Goal: Task Accomplishment & Management: Manage account settings

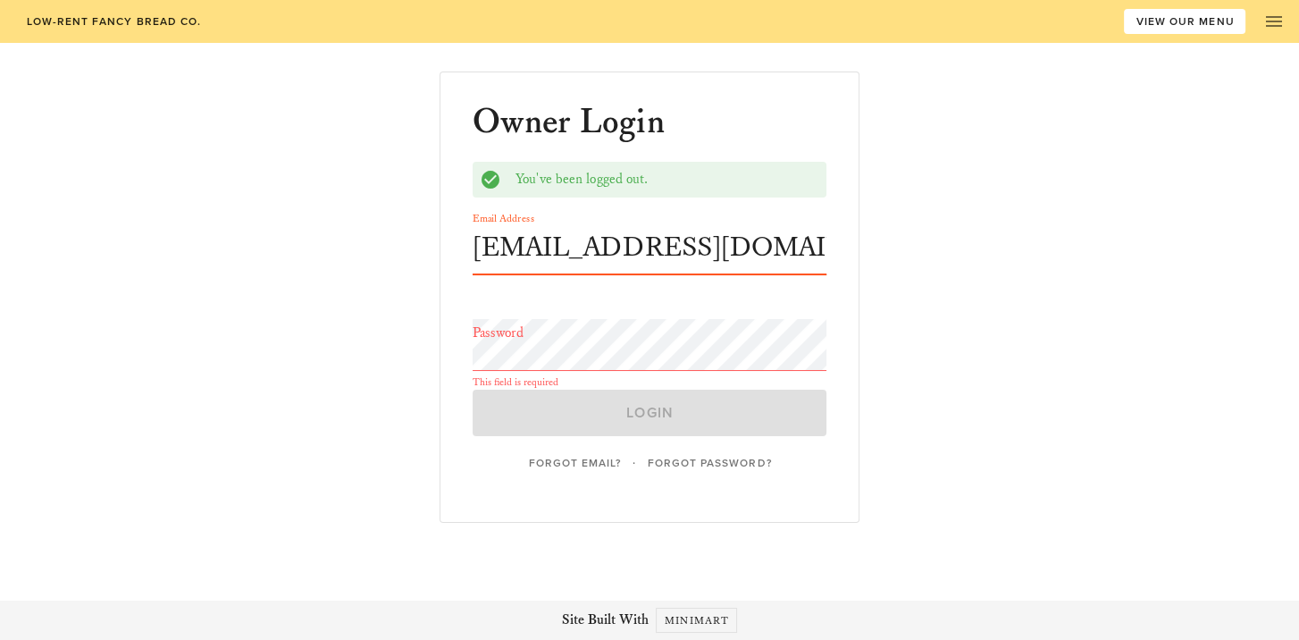
type input "[EMAIL_ADDRESS][DOMAIN_NAME]"
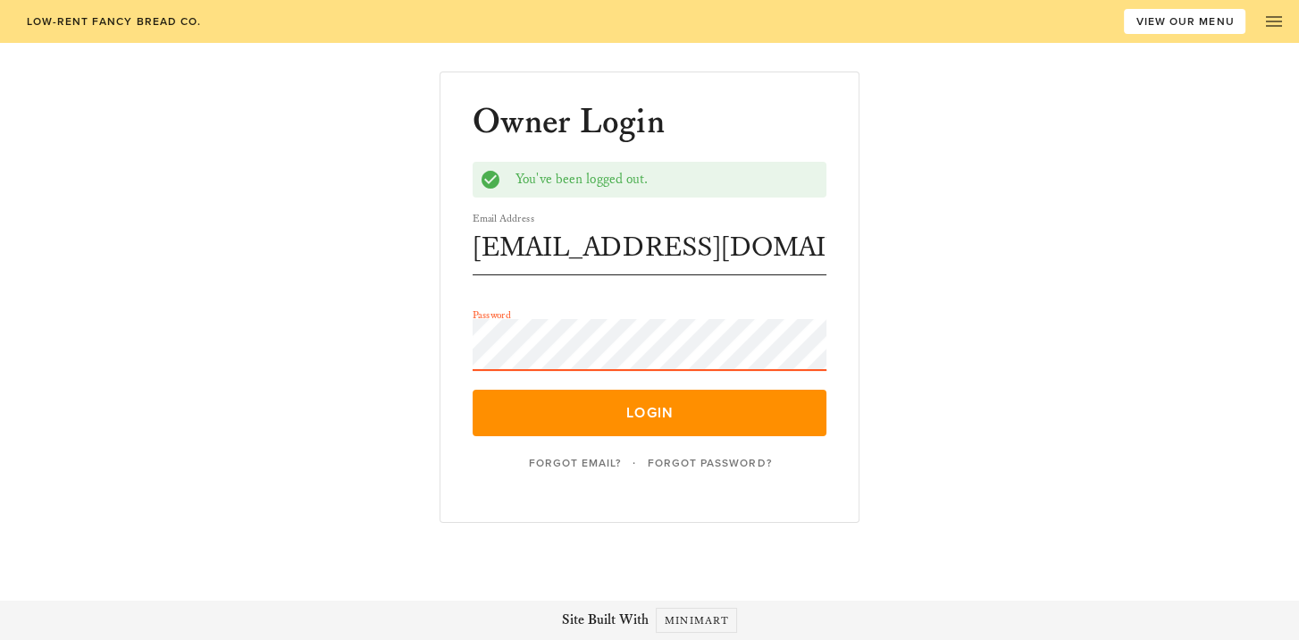
click at [473, 389] on button "Login" at bounding box center [650, 412] width 354 height 46
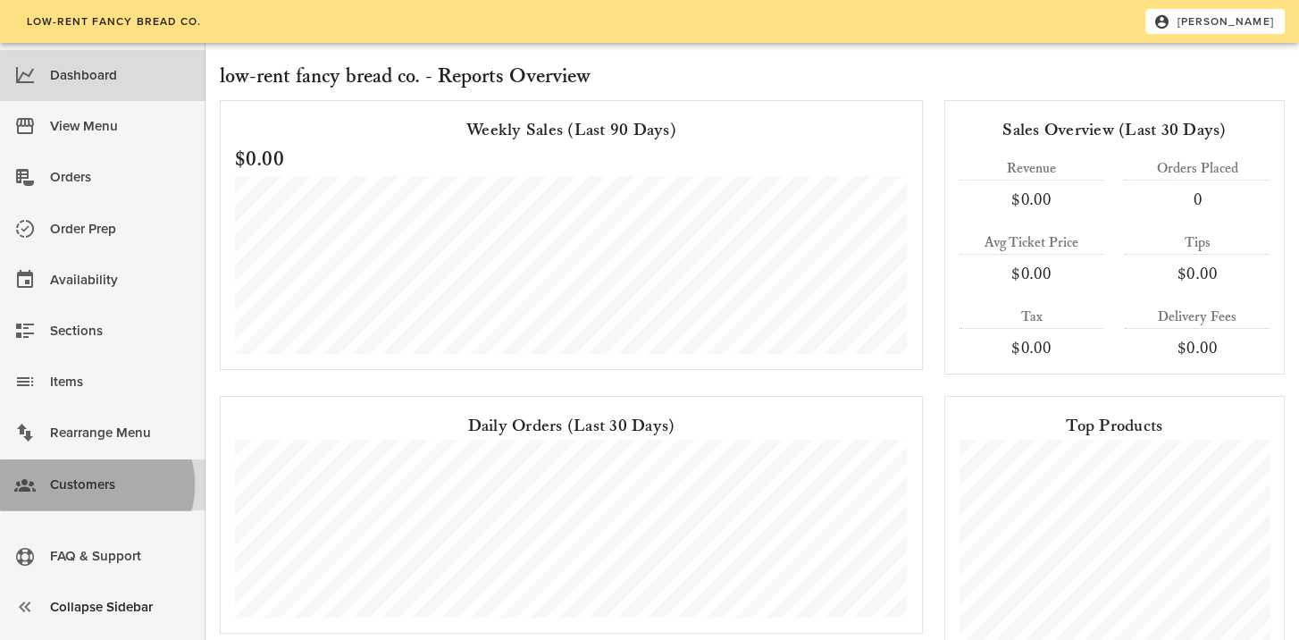
click at [86, 482] on div "Customers" at bounding box center [120, 484] width 141 height 29
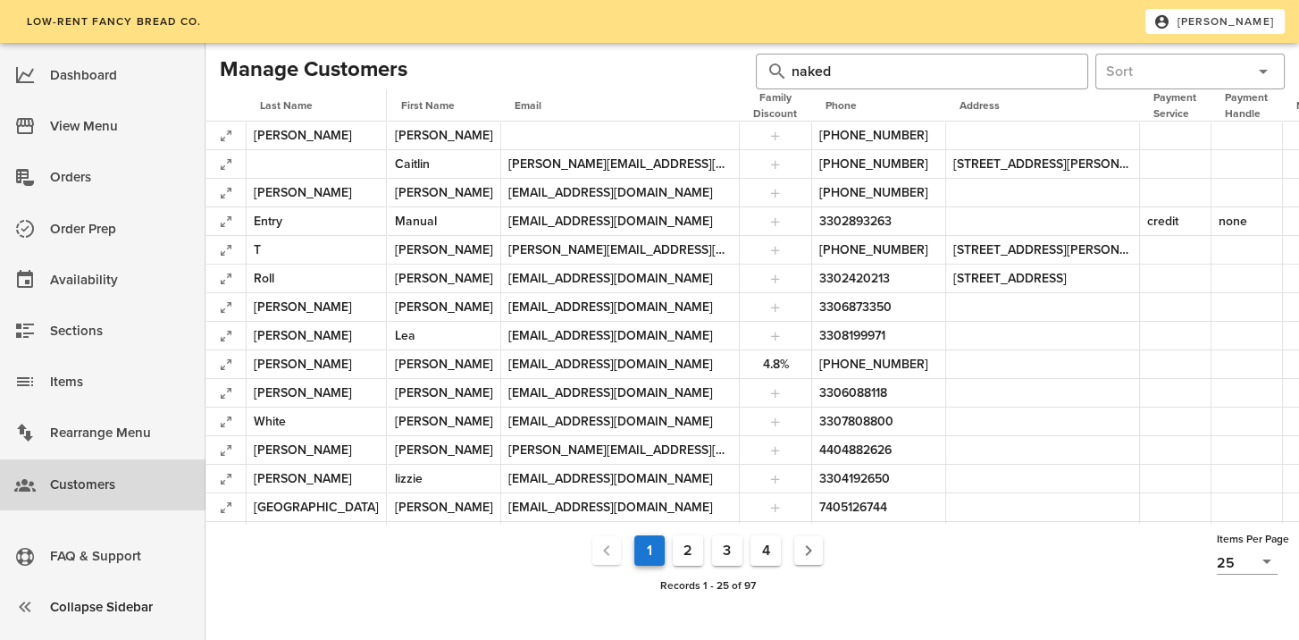
click at [774, 562] on button "4" at bounding box center [765, 550] width 30 height 30
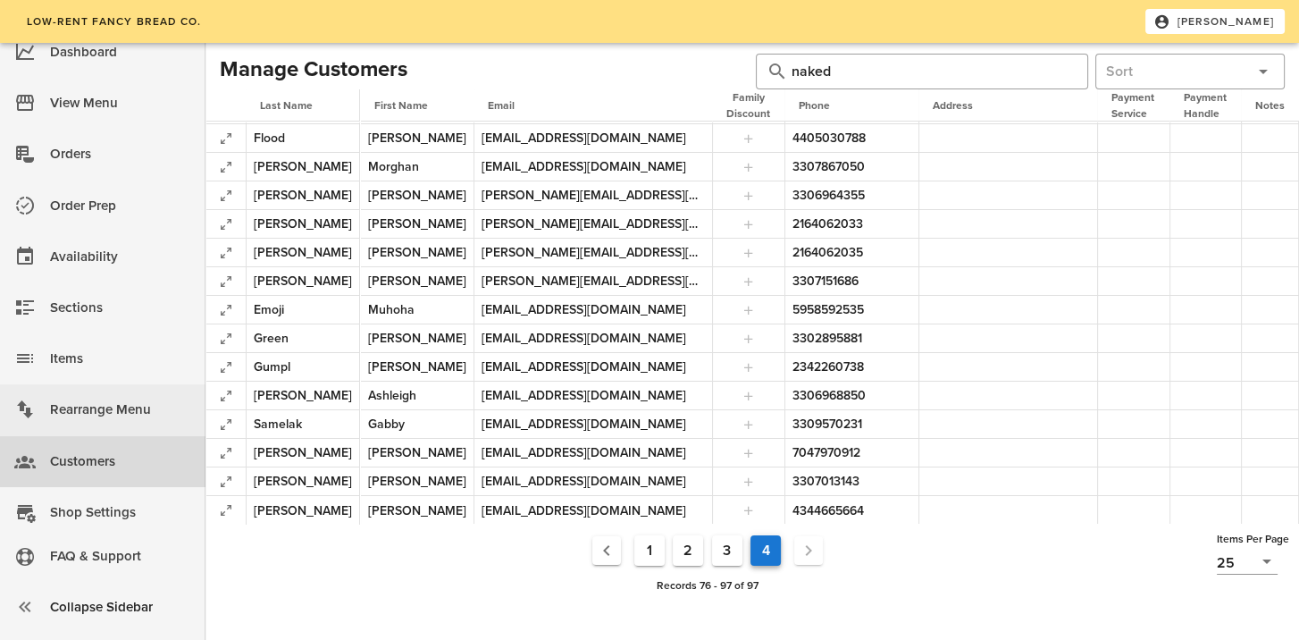
scroll to position [43, 0]
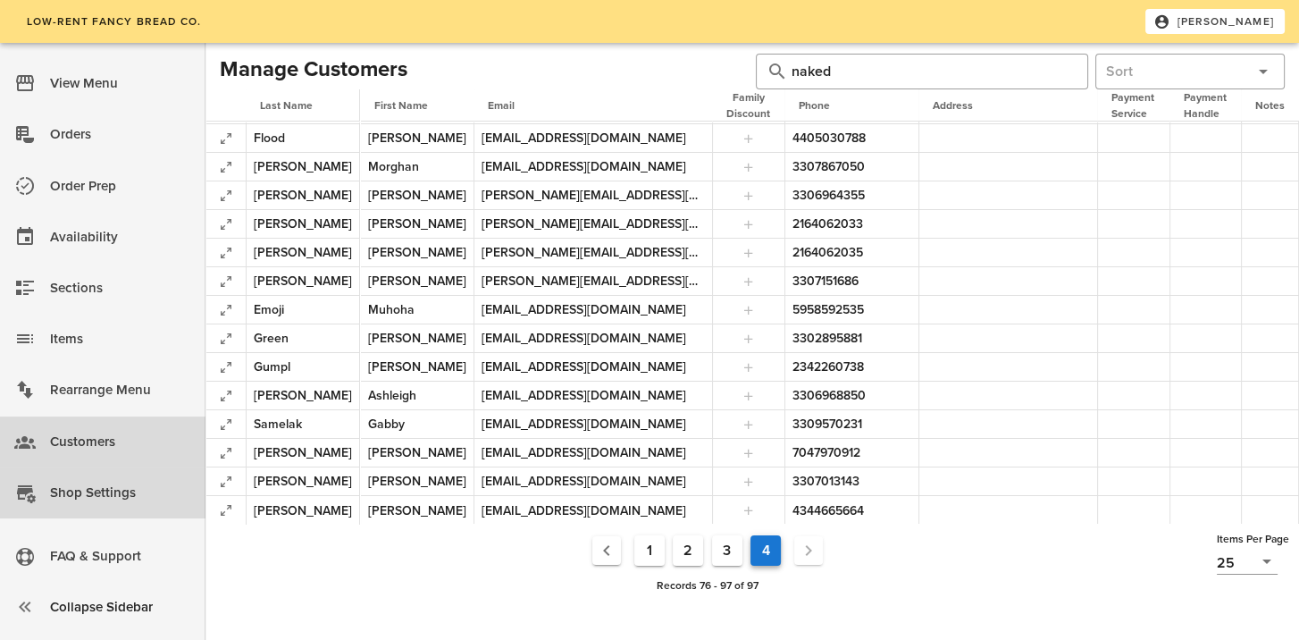
click at [88, 479] on div "Shop Settings" at bounding box center [120, 492] width 141 height 29
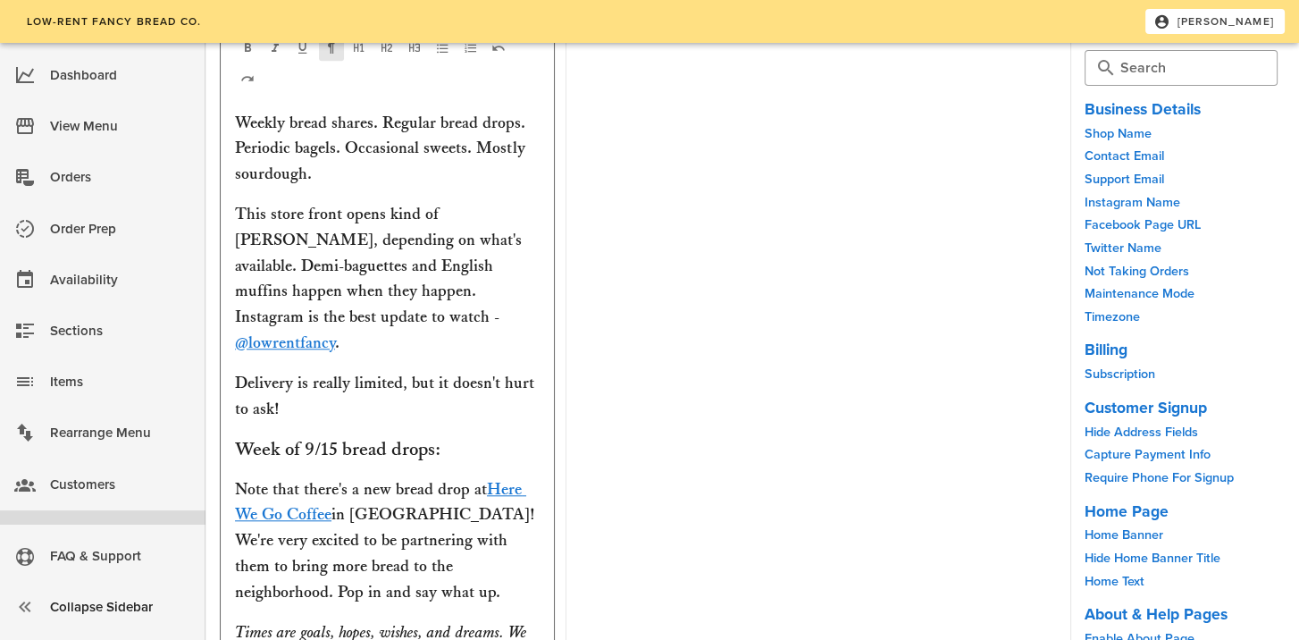
scroll to position [2144, 0]
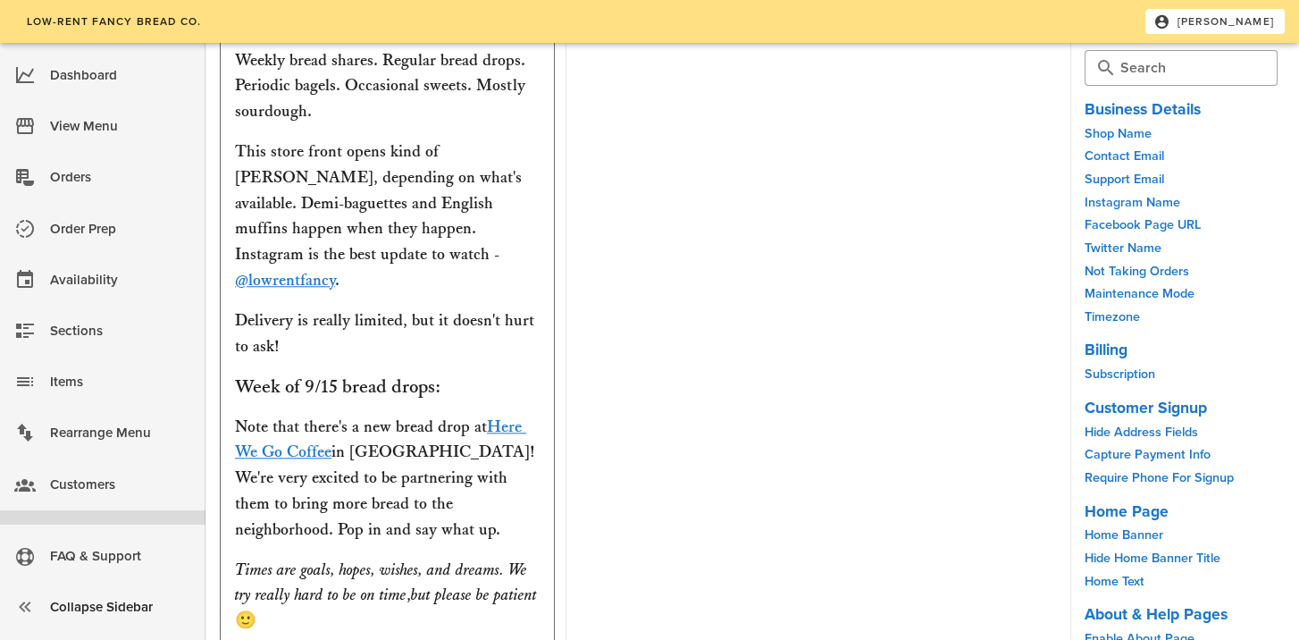
click at [330, 373] on h3 "Week of 9/15 bread drops:" at bounding box center [387, 386] width 305 height 26
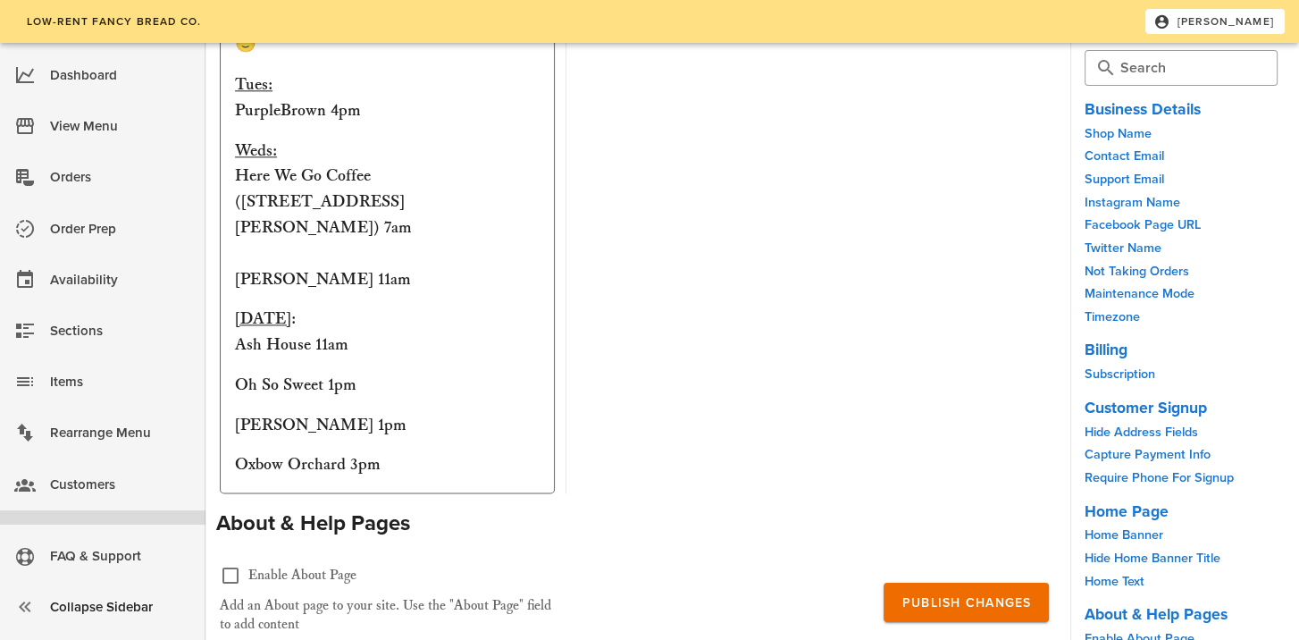
scroll to position [2748, 0]
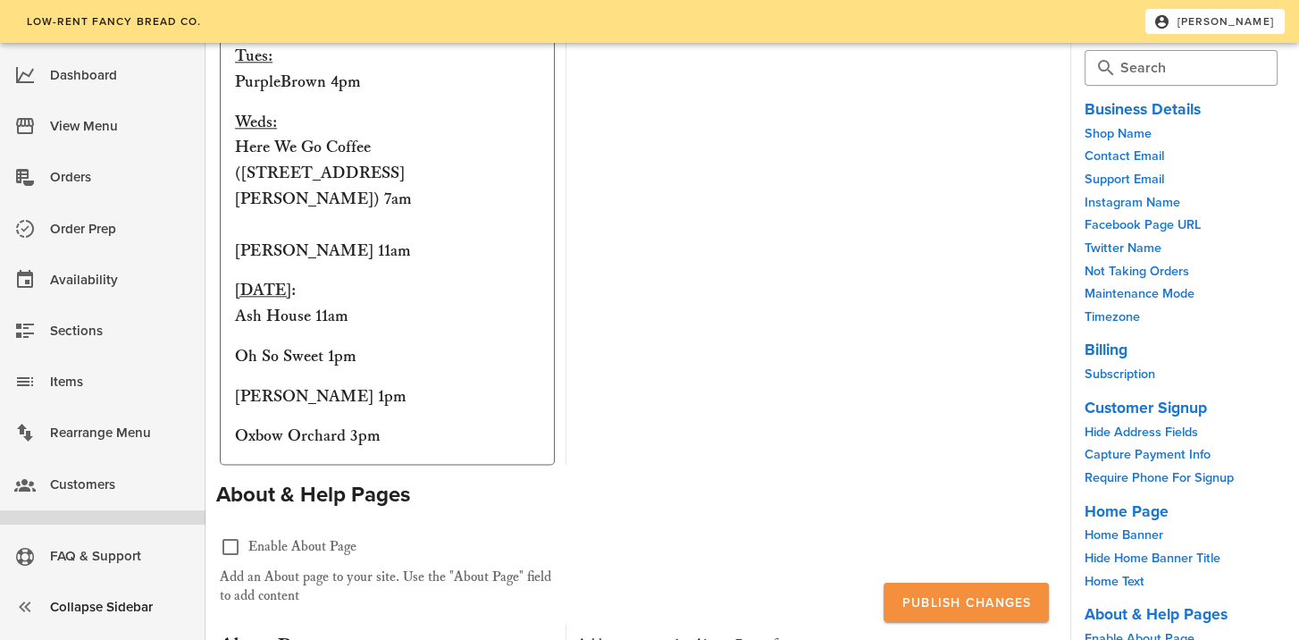
click at [960, 596] on button "Publish Changes" at bounding box center [965, 601] width 165 height 39
